Goal: Entertainment & Leisure: Consume media (video, audio)

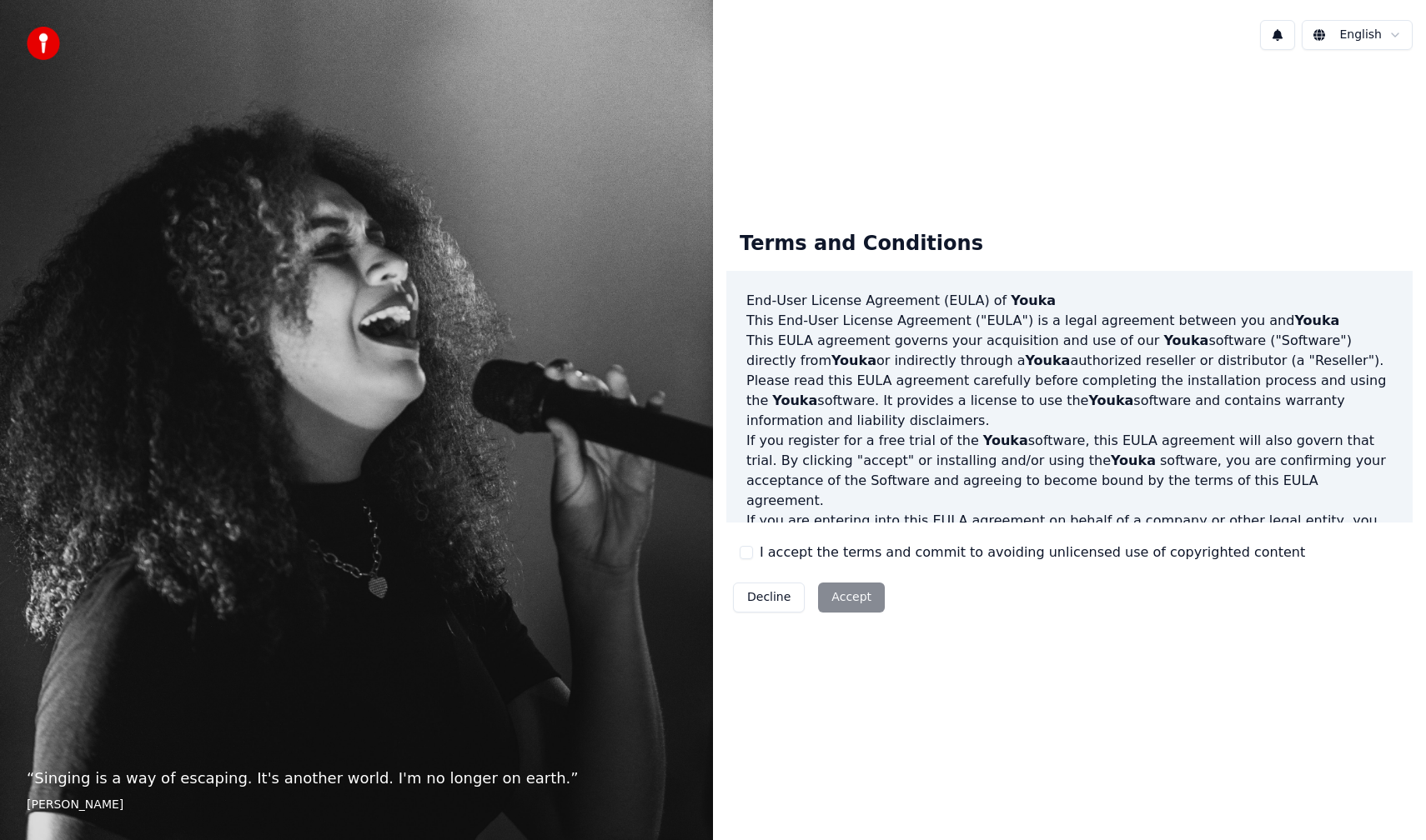
click at [793, 548] on label "I accept the terms and commit to avoiding unlicensed use of copyrighted content" at bounding box center [1032, 552] width 545 height 20
click at [753, 548] on button "I accept the terms and commit to avoiding unlicensed use of copyrighted content" at bounding box center [747, 552] width 13 height 13
click at [859, 601] on button "Accept" at bounding box center [851, 598] width 66 height 30
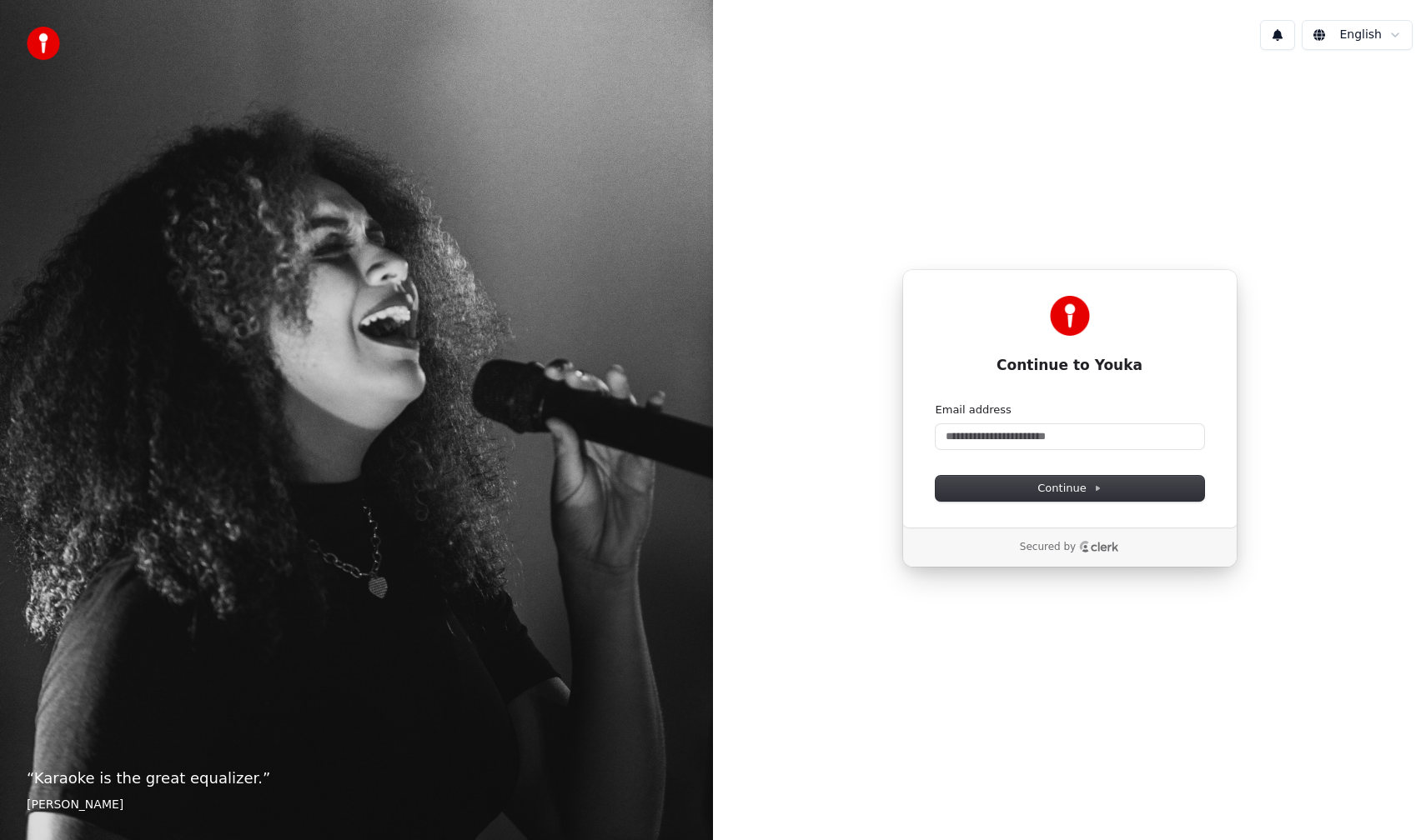
click at [980, 455] on form "Email address Continue" at bounding box center [1069, 452] width 268 height 98
click at [984, 435] on input "Email address" at bounding box center [1069, 437] width 268 height 25
click at [935, 402] on button "submit" at bounding box center [935, 402] width 0 height 0
type input "**********"
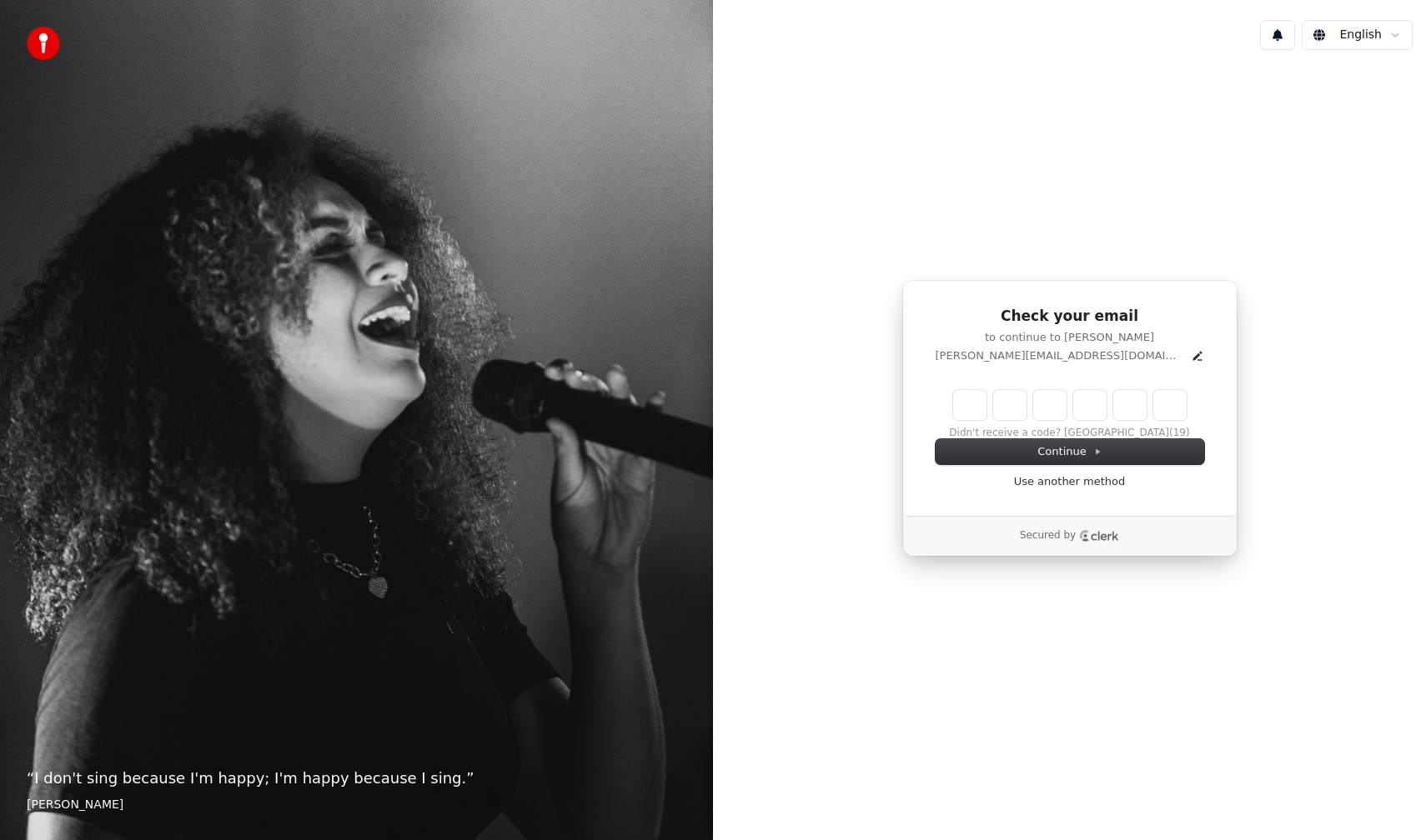
click at [975, 407] on input "Enter verification code" at bounding box center [1070, 405] width 233 height 30
type input "******"
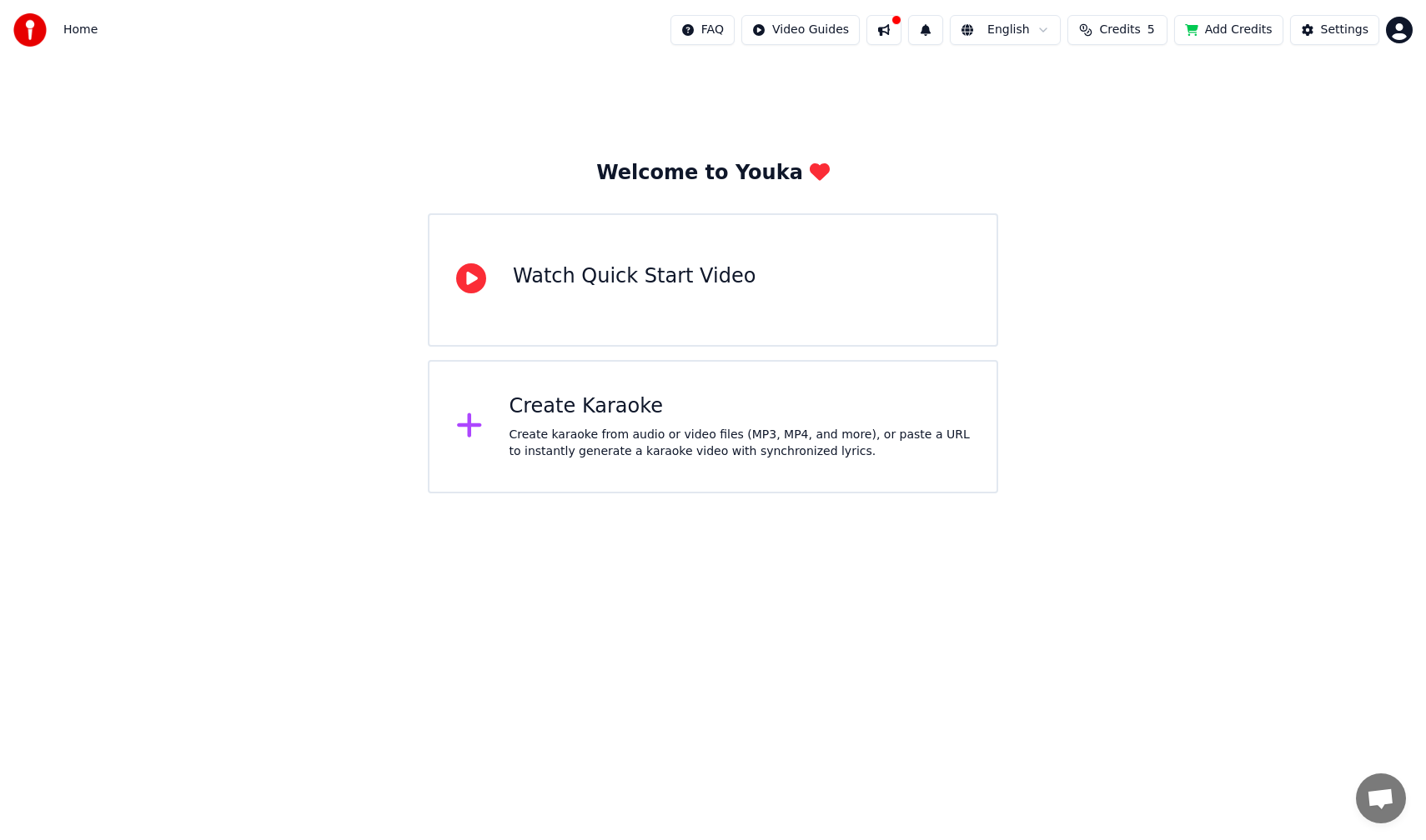
click at [87, 31] on span "Home" at bounding box center [81, 30] width 34 height 17
click at [1393, 28] on html "Home FAQ Video Guides English Credits 5 Add Credits Settings Welcome to Youka W…" at bounding box center [713, 246] width 1426 height 493
click at [1291, 116] on span "Billing" at bounding box center [1281, 124] width 36 height 17
click at [1395, 39] on html "Home FAQ Video Guides English Credits 5 Add Credits Settings Welcome to Youka W…" at bounding box center [713, 246] width 1426 height 493
click at [1358, 331] on html "Home FAQ Video Guides English Credits 5 Add Credits Settings Welcome to Youka W…" at bounding box center [713, 246] width 1426 height 493
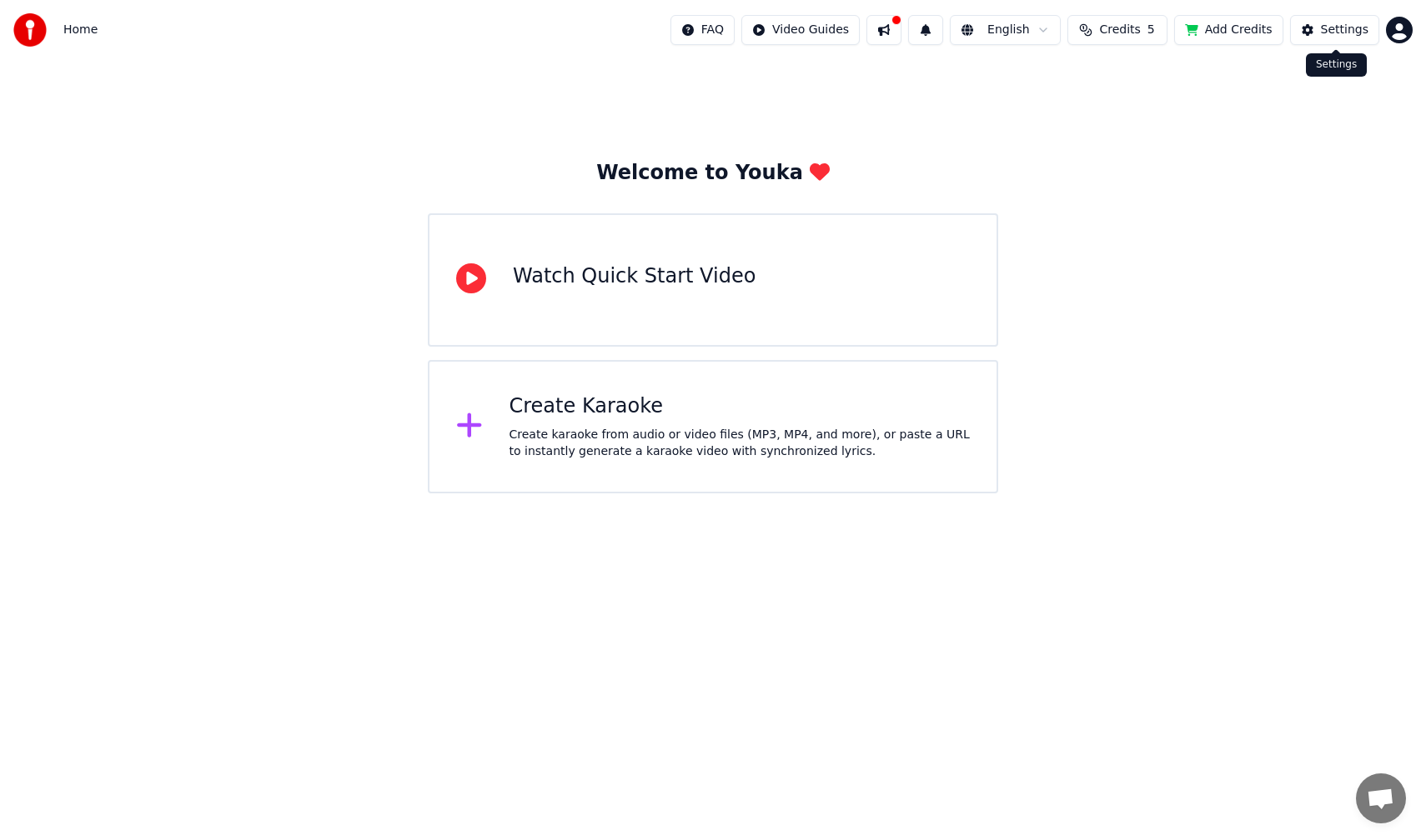
click at [1345, 30] on div "Settings" at bounding box center [1345, 30] width 47 height 17
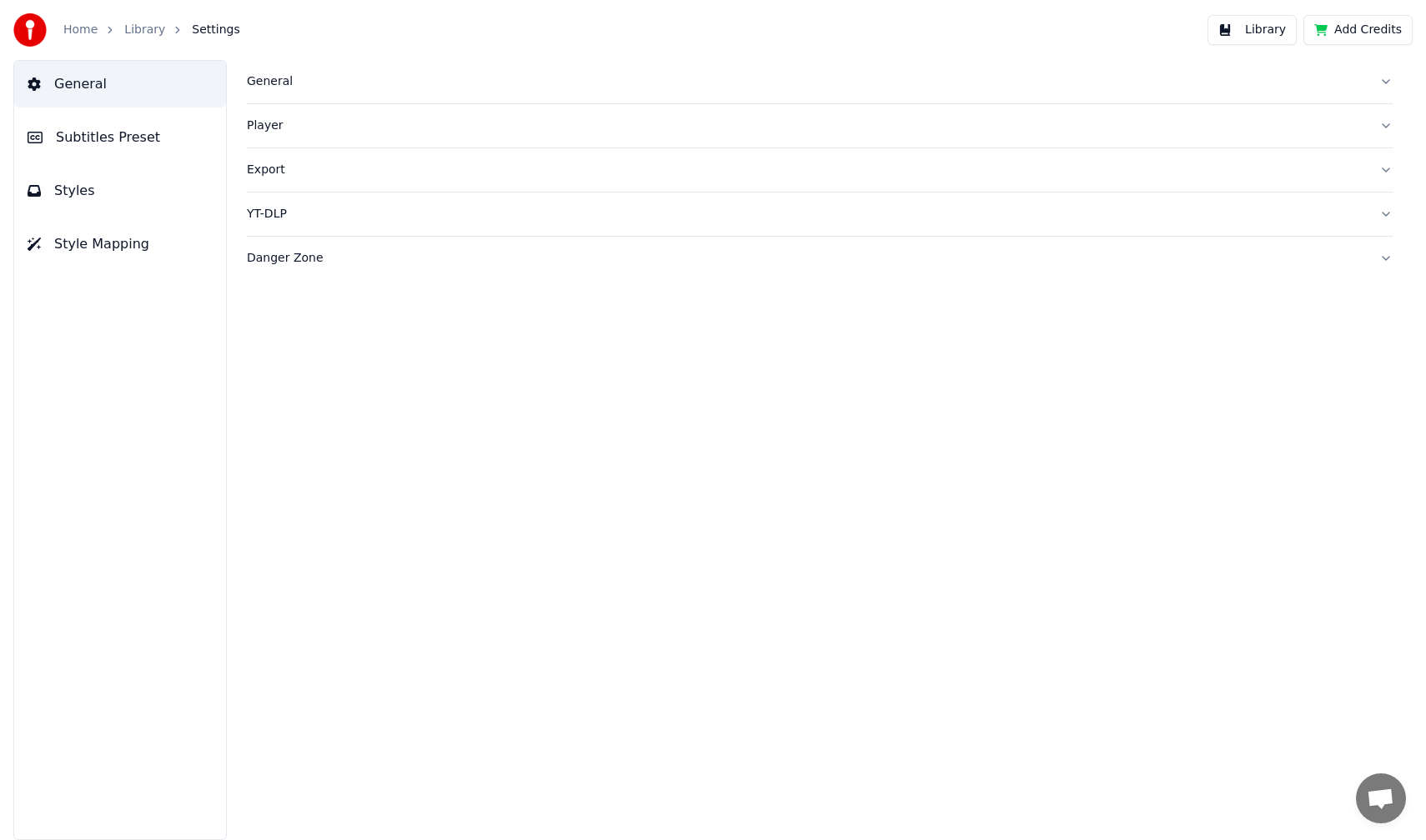
click at [1252, 20] on button "Library" at bounding box center [1252, 30] width 89 height 30
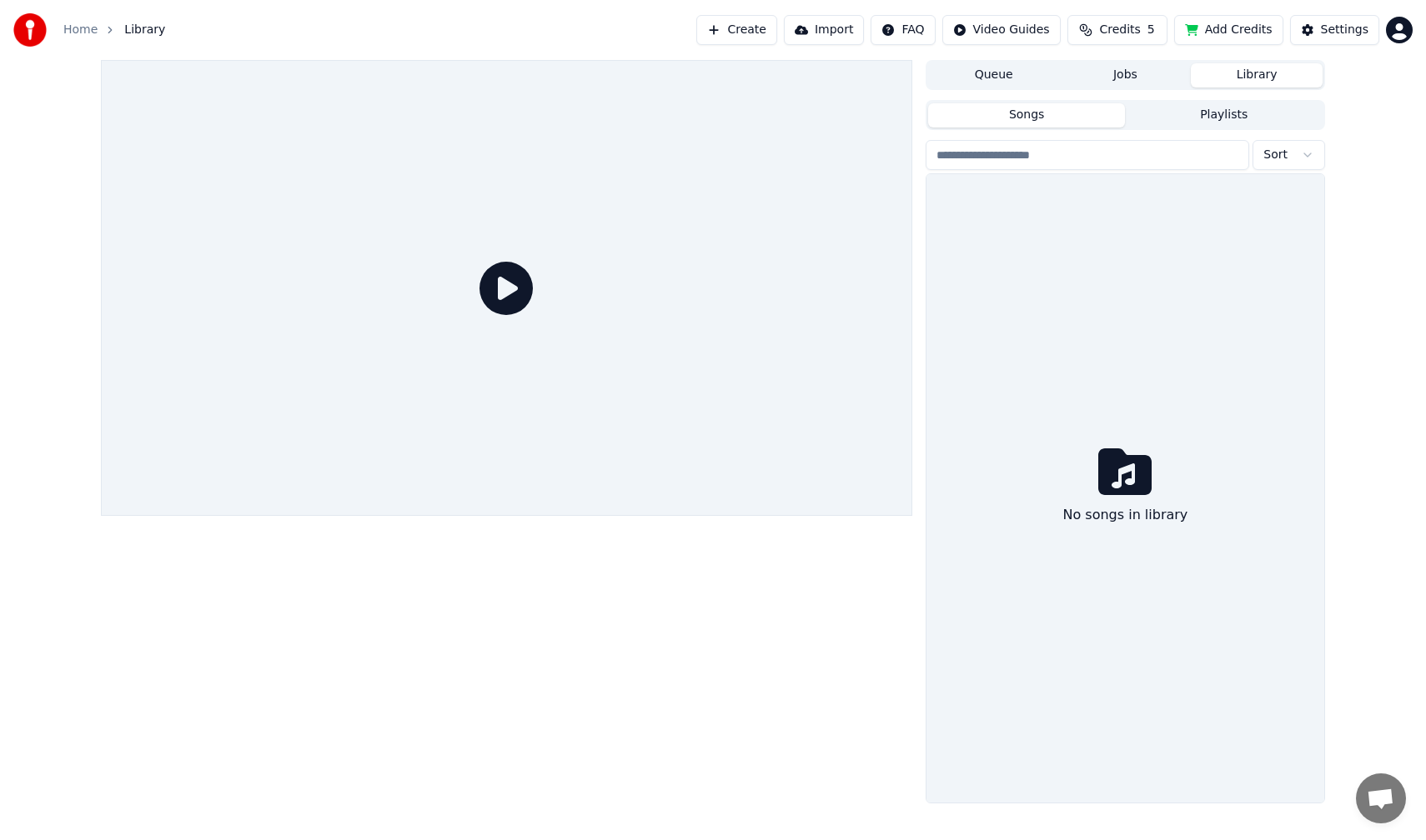
click at [1141, 77] on button "Jobs" at bounding box center [1125, 76] width 132 height 25
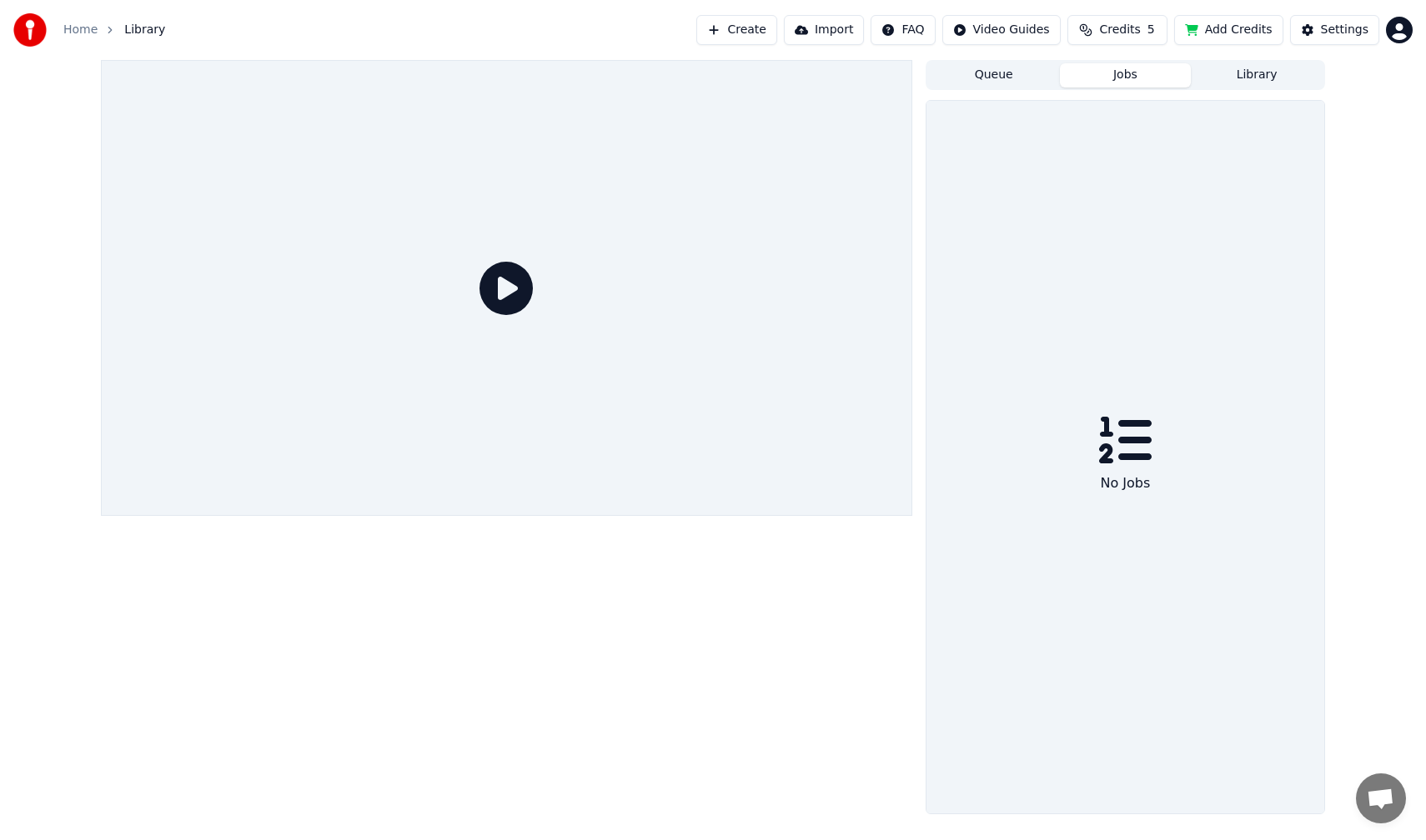
click at [1229, 74] on button "Library" at bounding box center [1256, 76] width 132 height 25
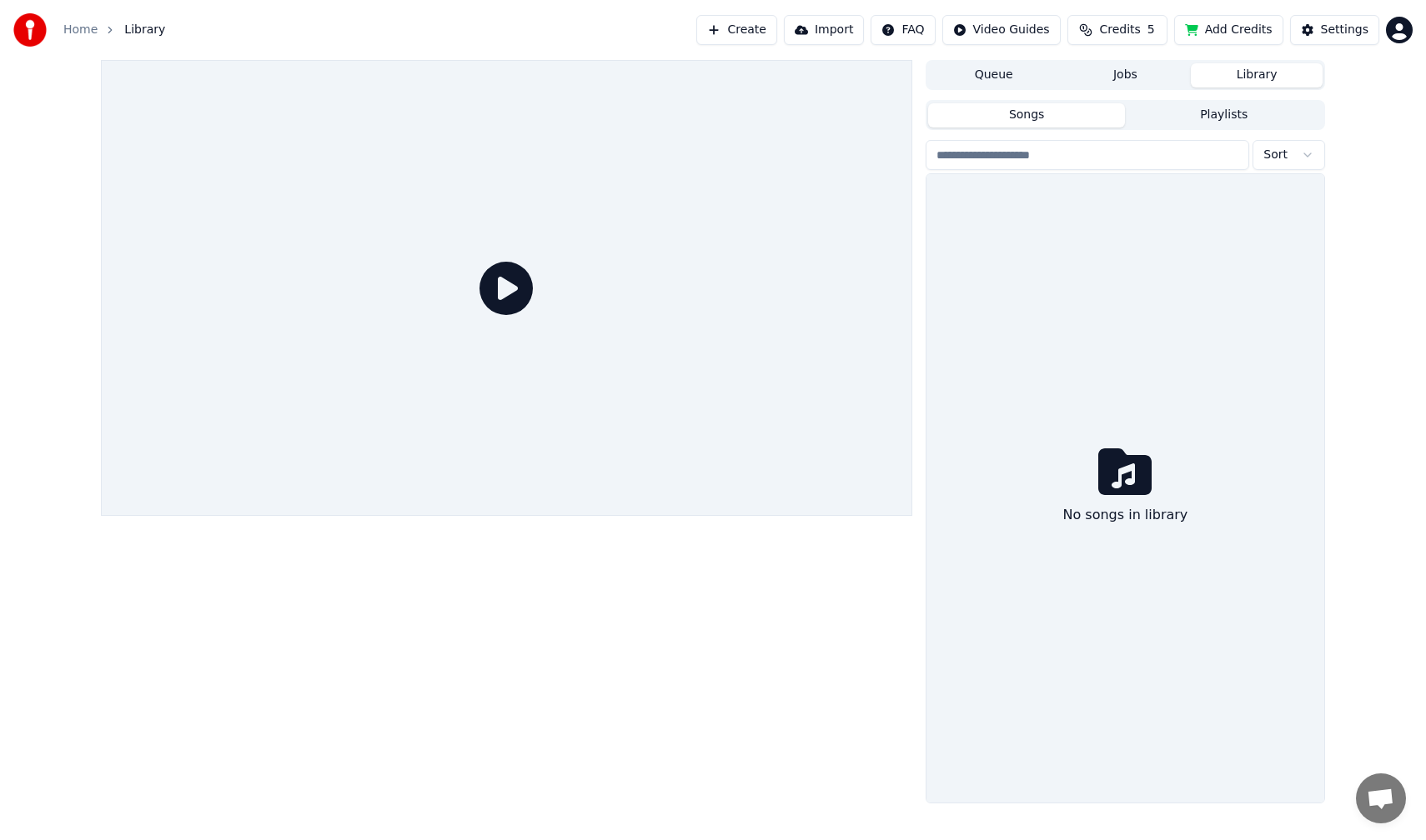
click at [1045, 73] on button "Queue" at bounding box center [993, 76] width 132 height 25
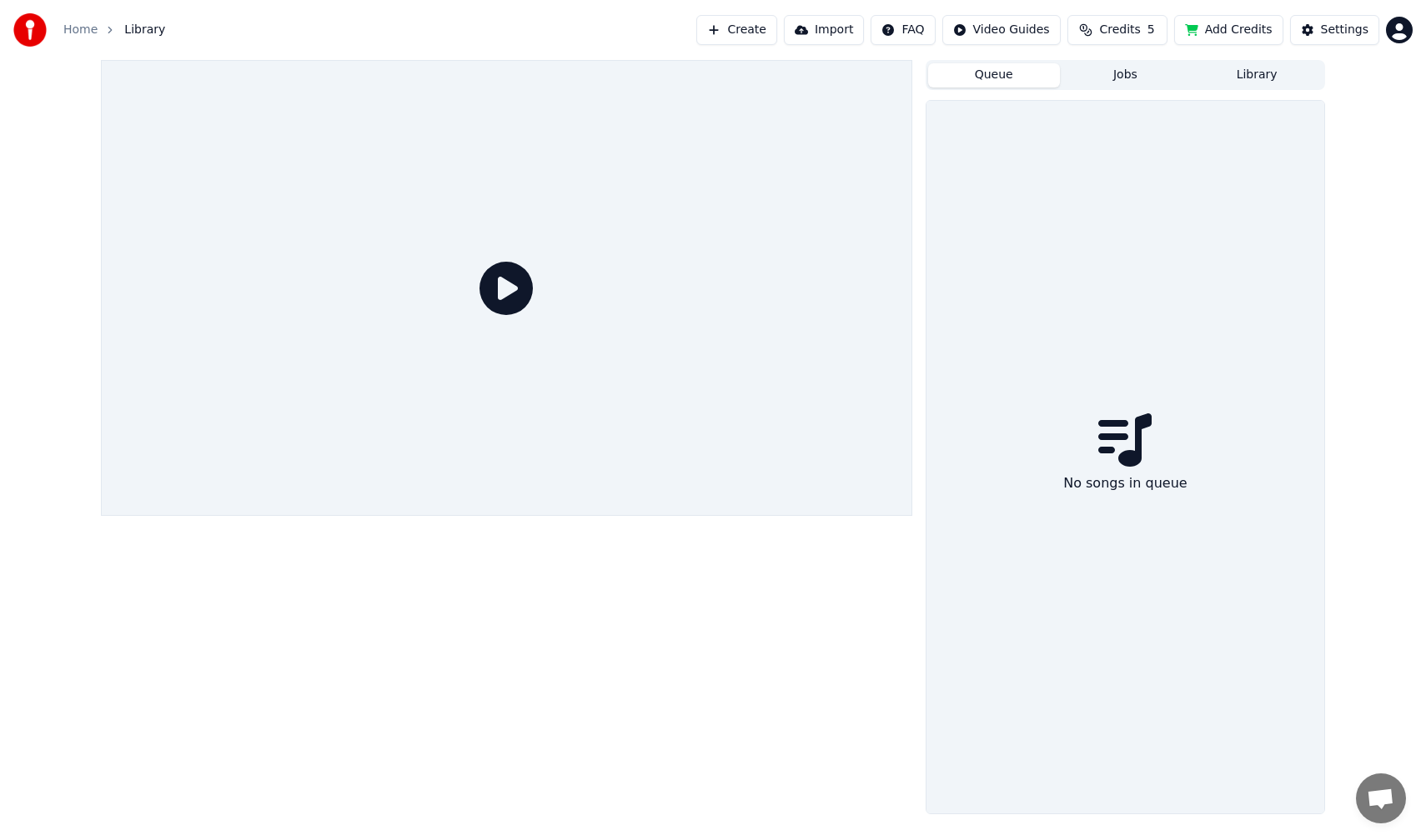
click at [1398, 23] on html "Home Library Create Import FAQ Video Guides Credits 5 Add Credits Settings Queu…" at bounding box center [713, 420] width 1426 height 840
click at [1287, 116] on span "Billing" at bounding box center [1281, 124] width 36 height 17
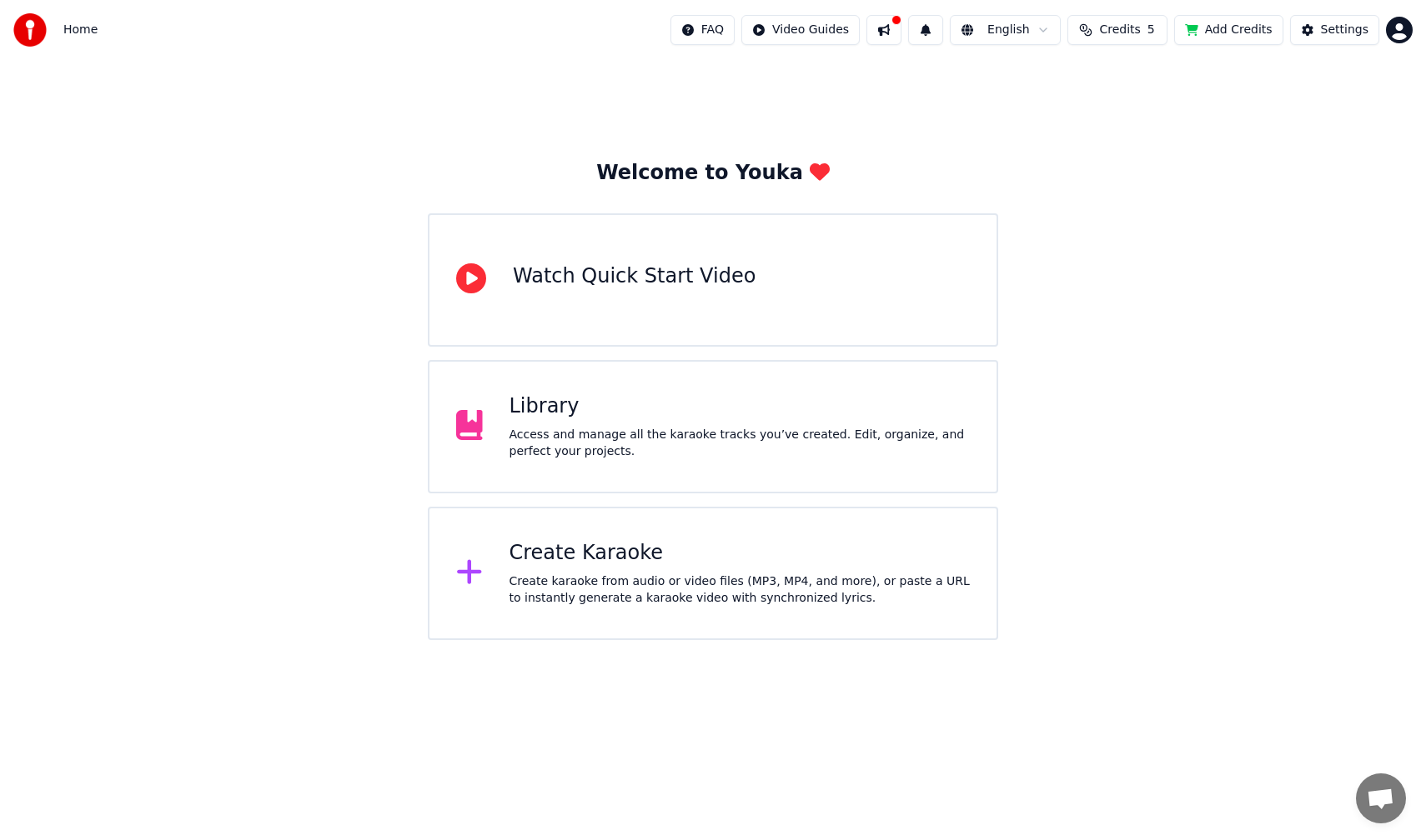
click at [837, 403] on div "Library" at bounding box center [740, 406] width 461 height 27
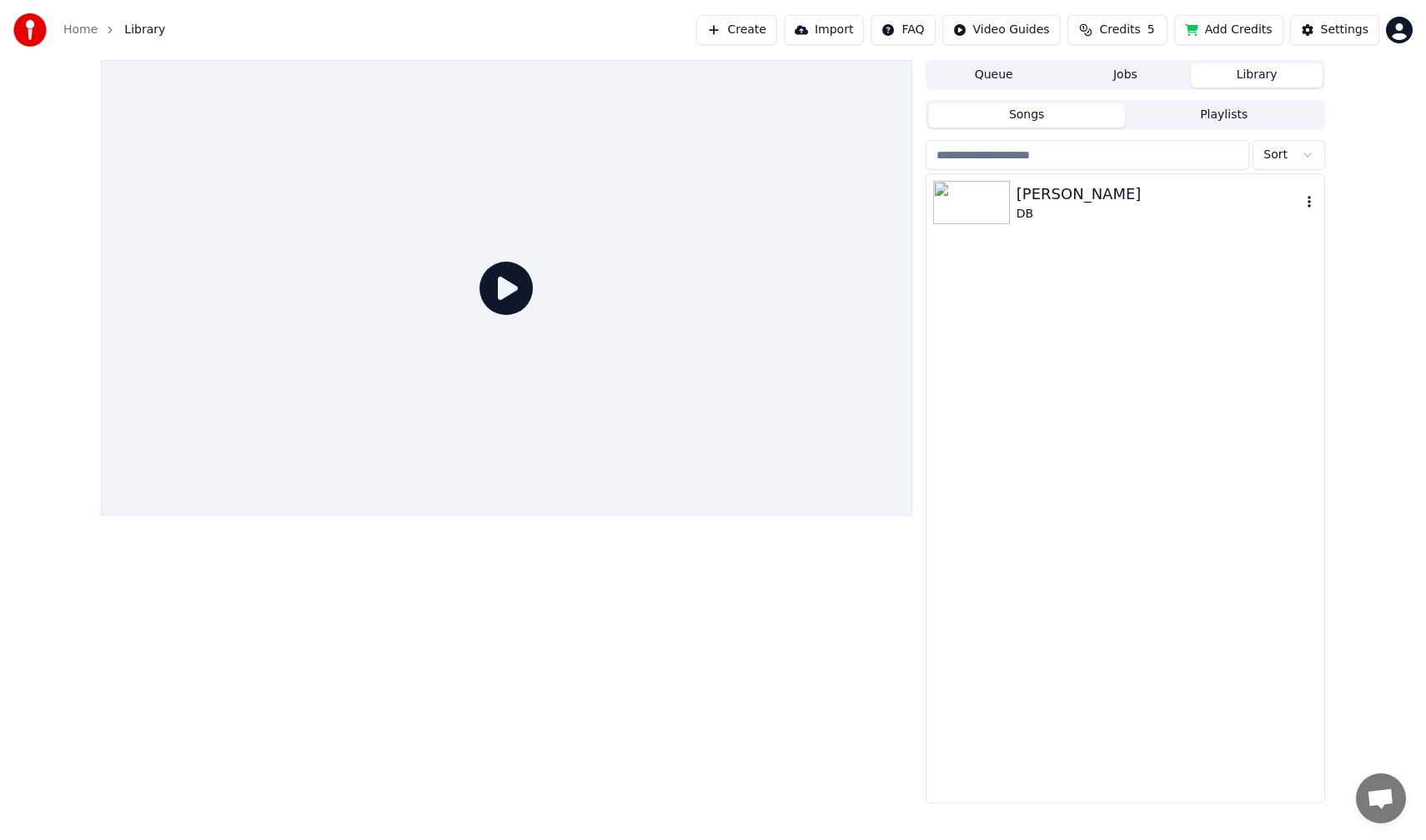
click at [1126, 206] on div "DB" at bounding box center [1159, 214] width 284 height 17
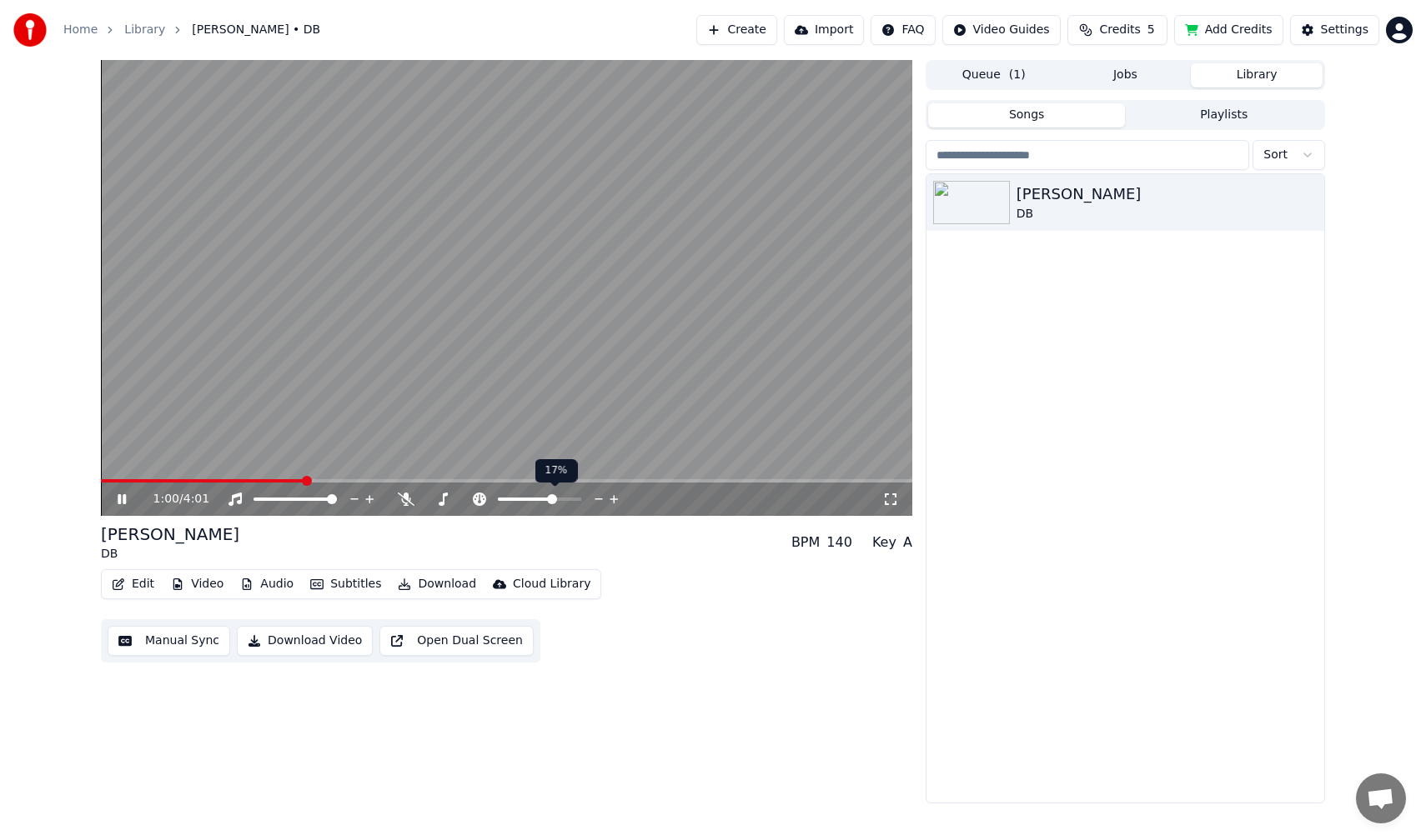
click at [552, 503] on span at bounding box center [551, 499] width 10 height 10
click at [476, 503] on icon at bounding box center [479, 499] width 13 height 13
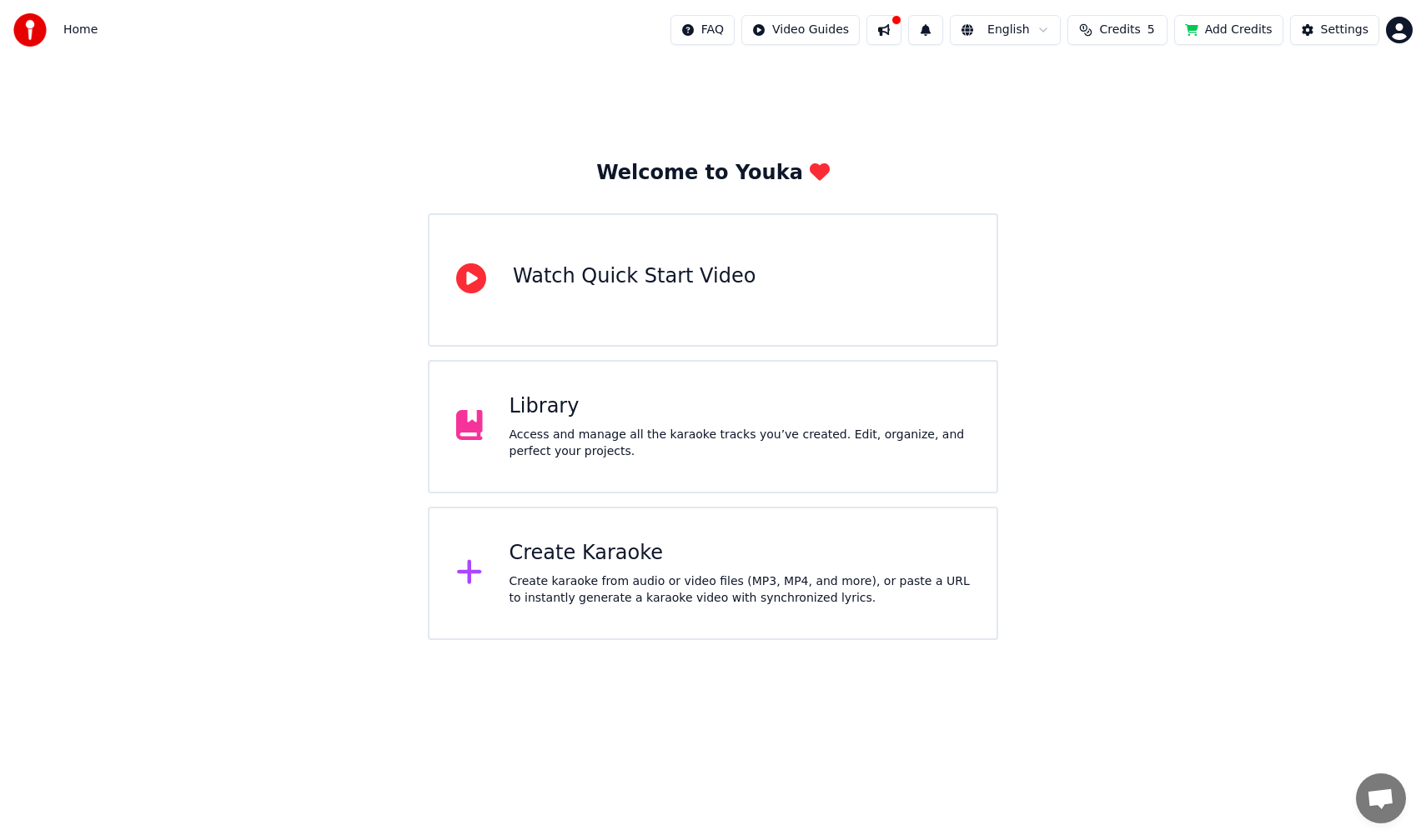
click at [740, 423] on div "Library Access and manage all the karaoke tracks you’ve created. Edit, organize…" at bounding box center [740, 426] width 461 height 66
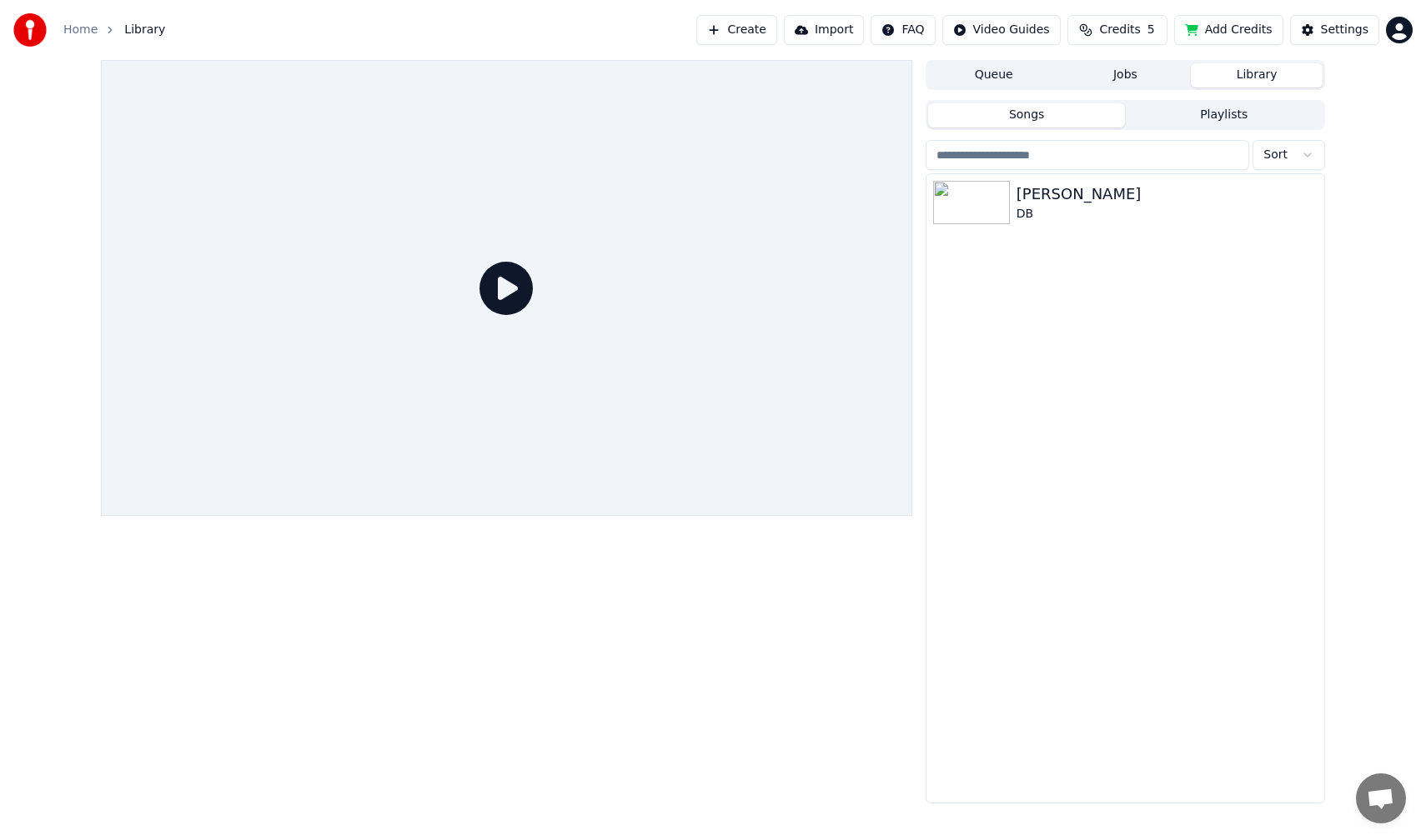
click at [522, 281] on icon at bounding box center [506, 288] width 53 height 53
click at [974, 195] on img at bounding box center [971, 203] width 77 height 44
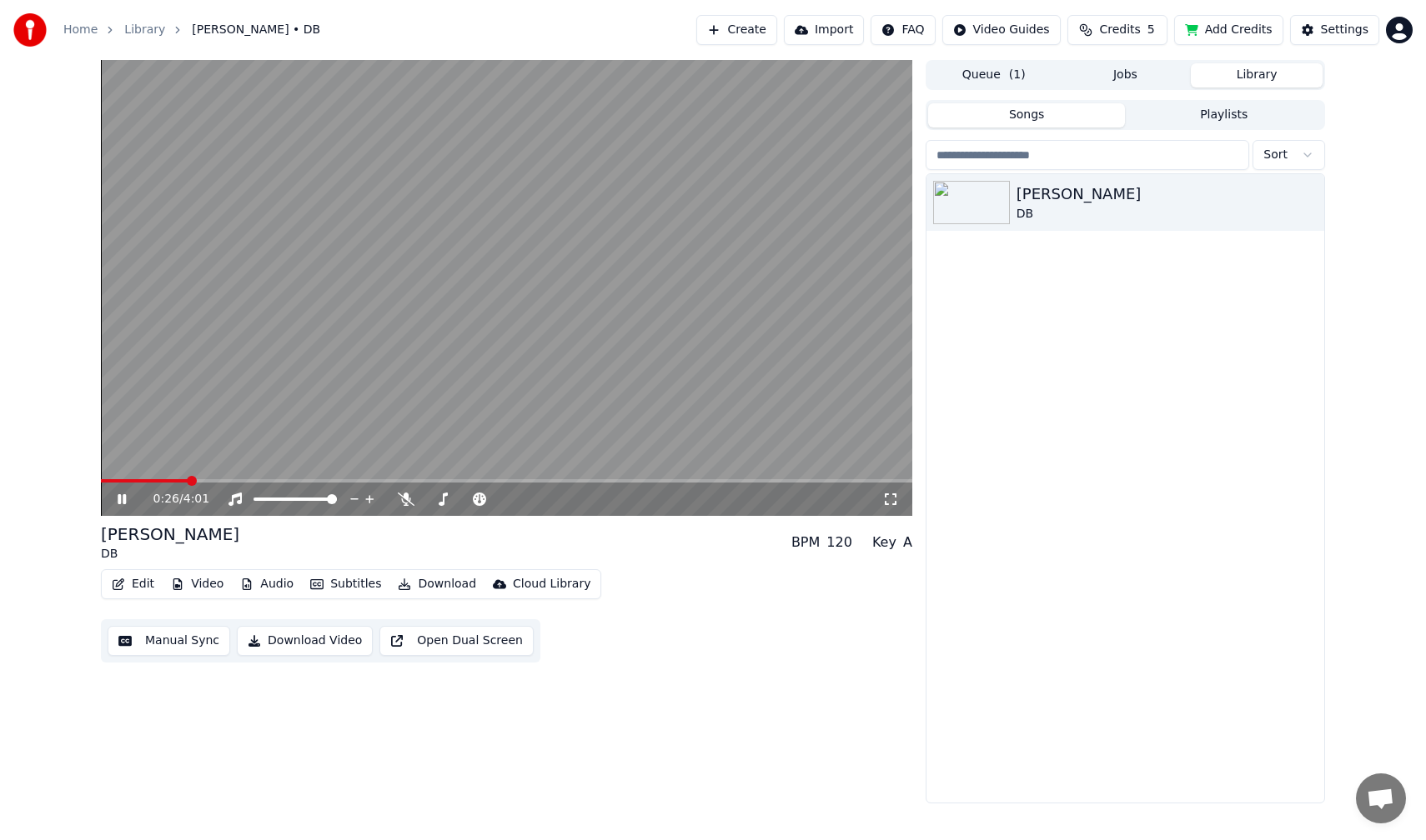
click at [190, 482] on span at bounding box center [506, 481] width 811 height 4
click at [148, 480] on span at bounding box center [154, 481] width 109 height 4
click at [129, 478] on video at bounding box center [506, 287] width 811 height 456
click at [100, 475] on span at bounding box center [105, 480] width 10 height 10
click at [124, 496] on icon at bounding box center [121, 499] width 10 height 11
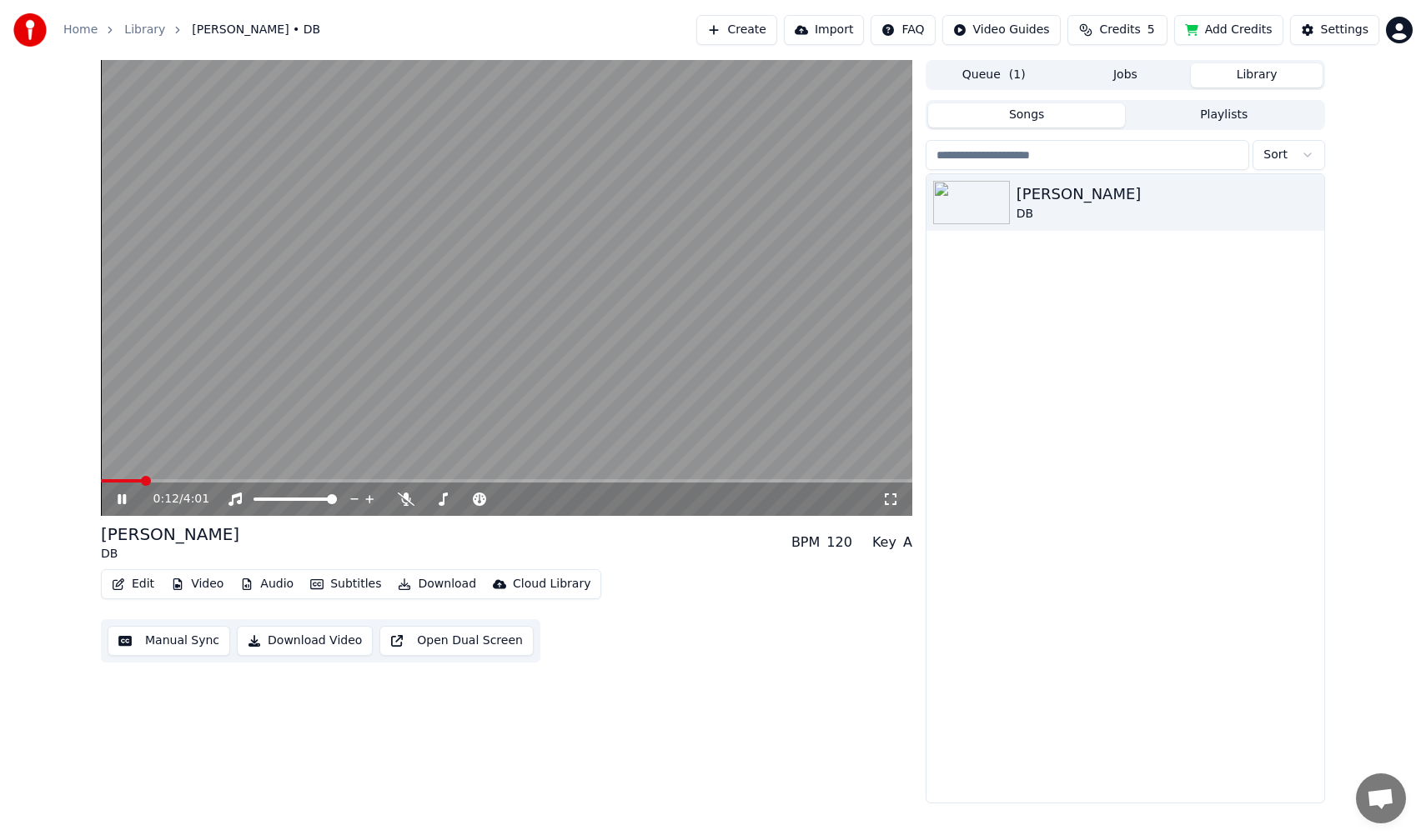
click at [127, 492] on icon at bounding box center [134, 499] width 39 height 13
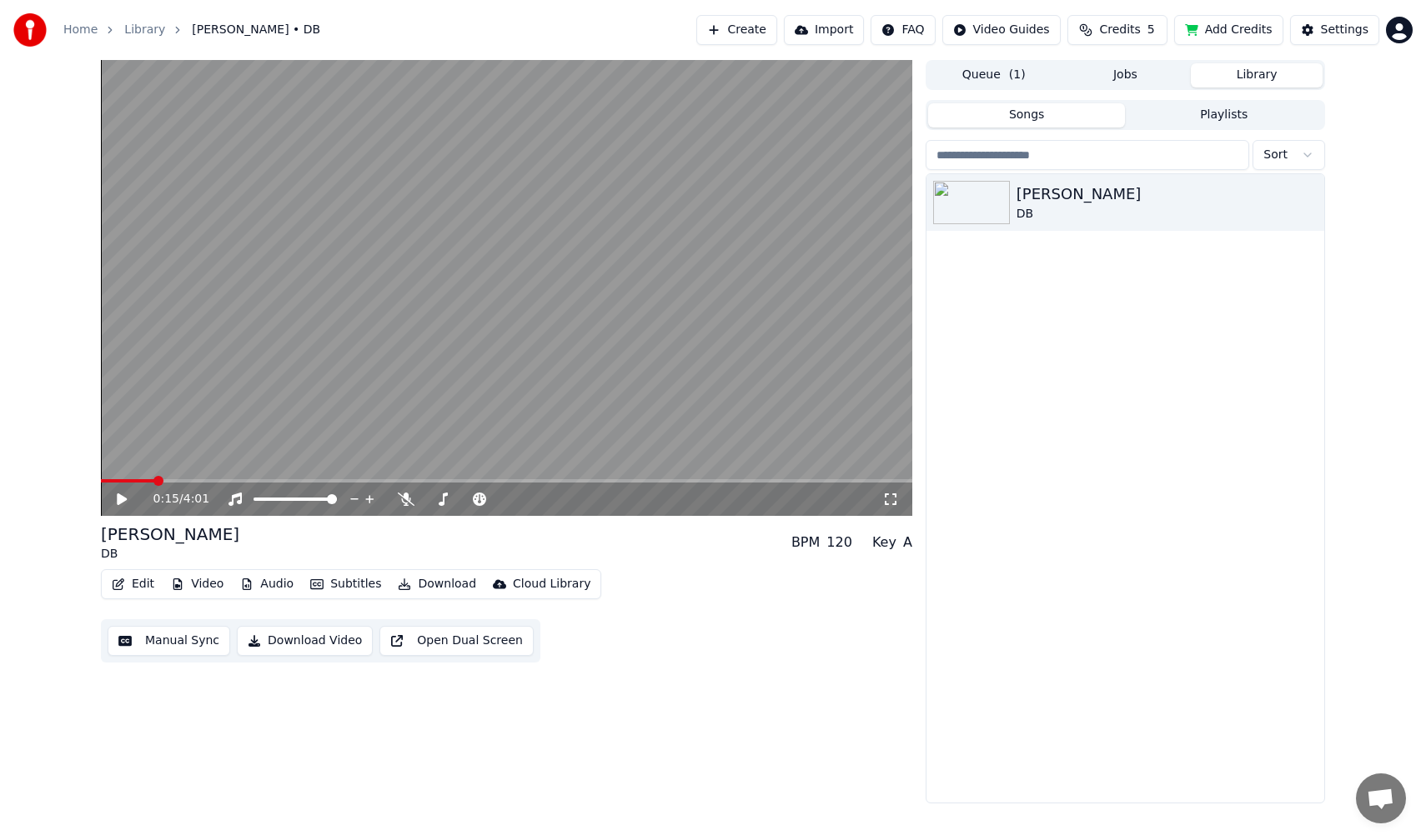
click at [127, 492] on icon at bounding box center [134, 499] width 39 height 13
click at [1256, 27] on button "Add Credits" at bounding box center [1228, 30] width 109 height 30
click at [1407, 30] on html "Home Library Sweet Melissa • DB Create Import FAQ Video Guides Credits 5 Add Cr…" at bounding box center [713, 420] width 1426 height 840
click at [1291, 116] on span "Billing" at bounding box center [1281, 124] width 36 height 17
